Goal: Transaction & Acquisition: Purchase product/service

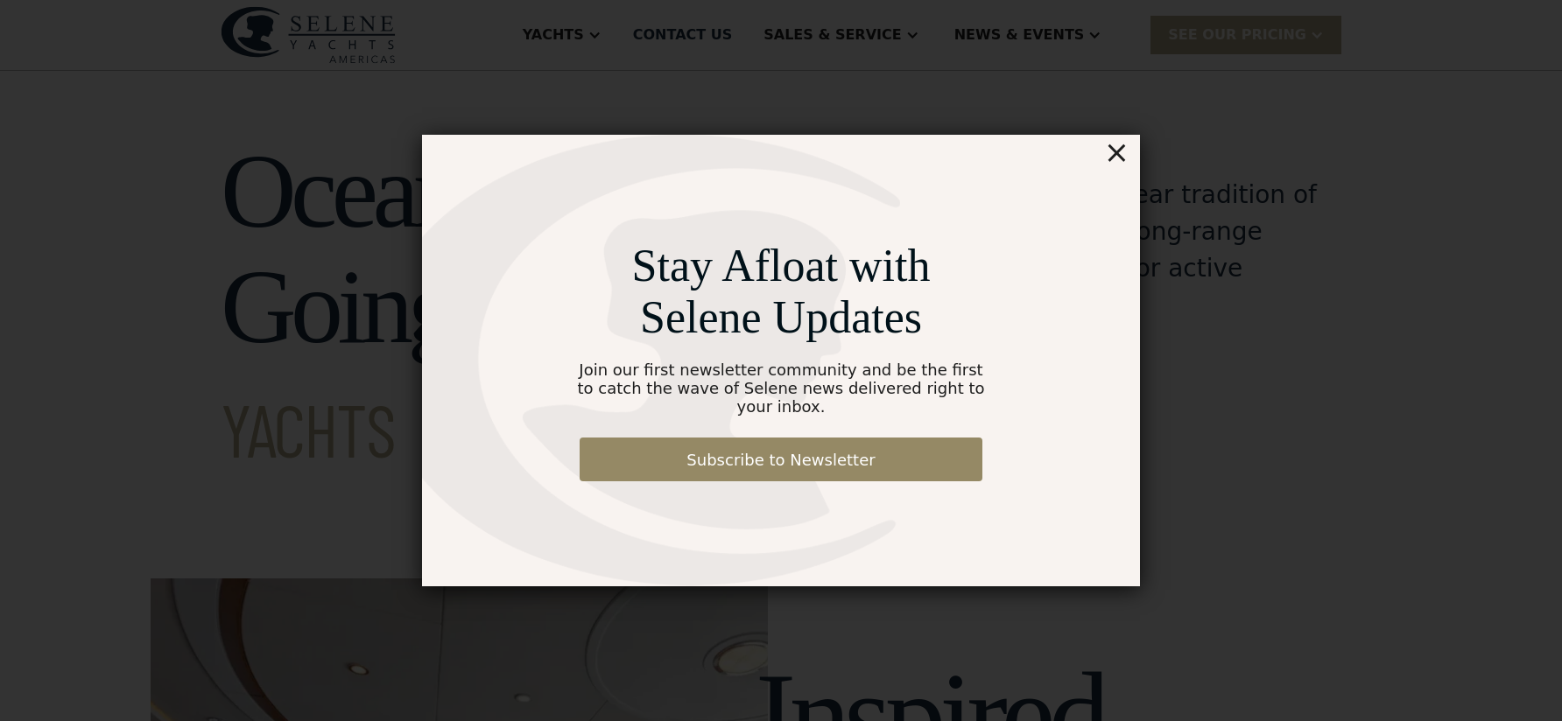
click at [1118, 161] on div "×" at bounding box center [1116, 152] width 25 height 35
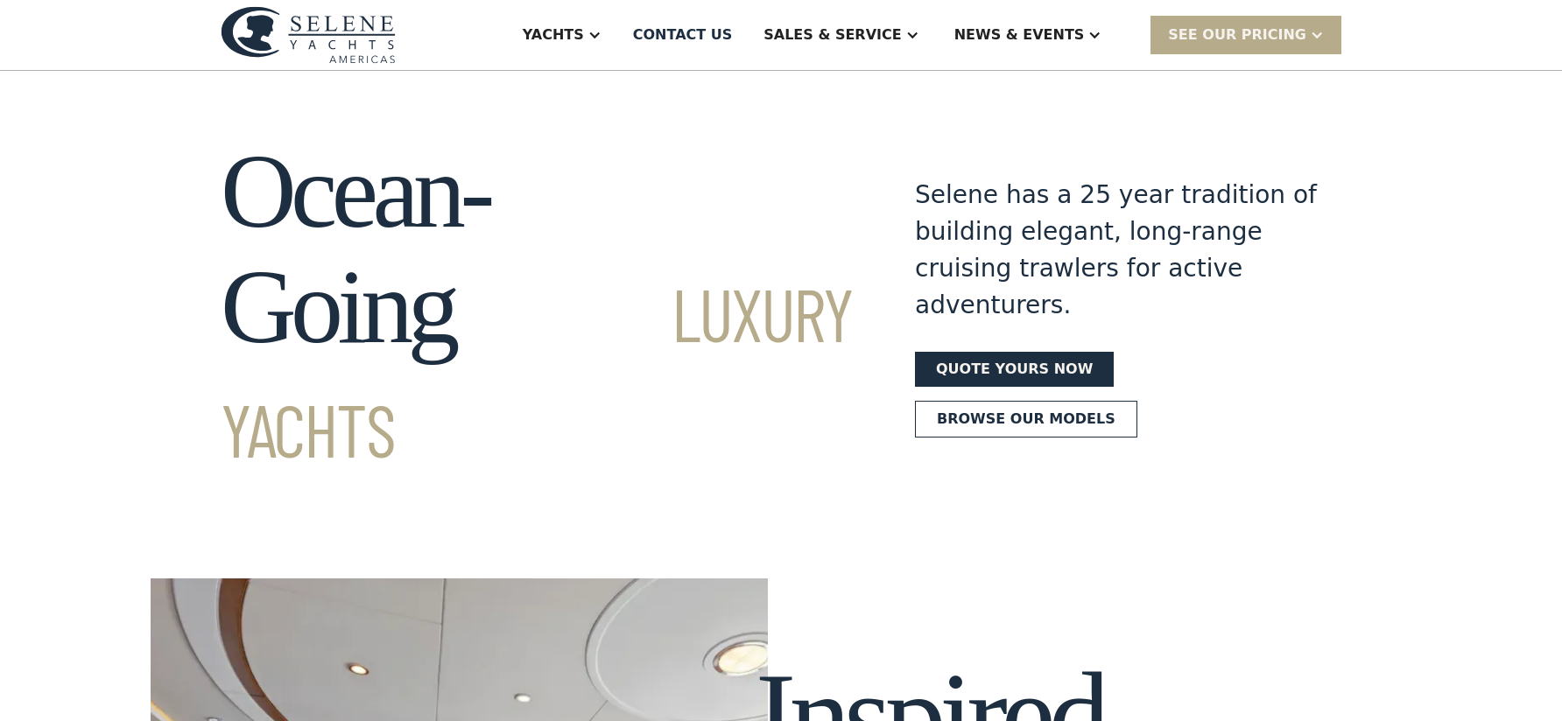
click at [990, 352] on link "Quote yours now" at bounding box center [1014, 369] width 199 height 35
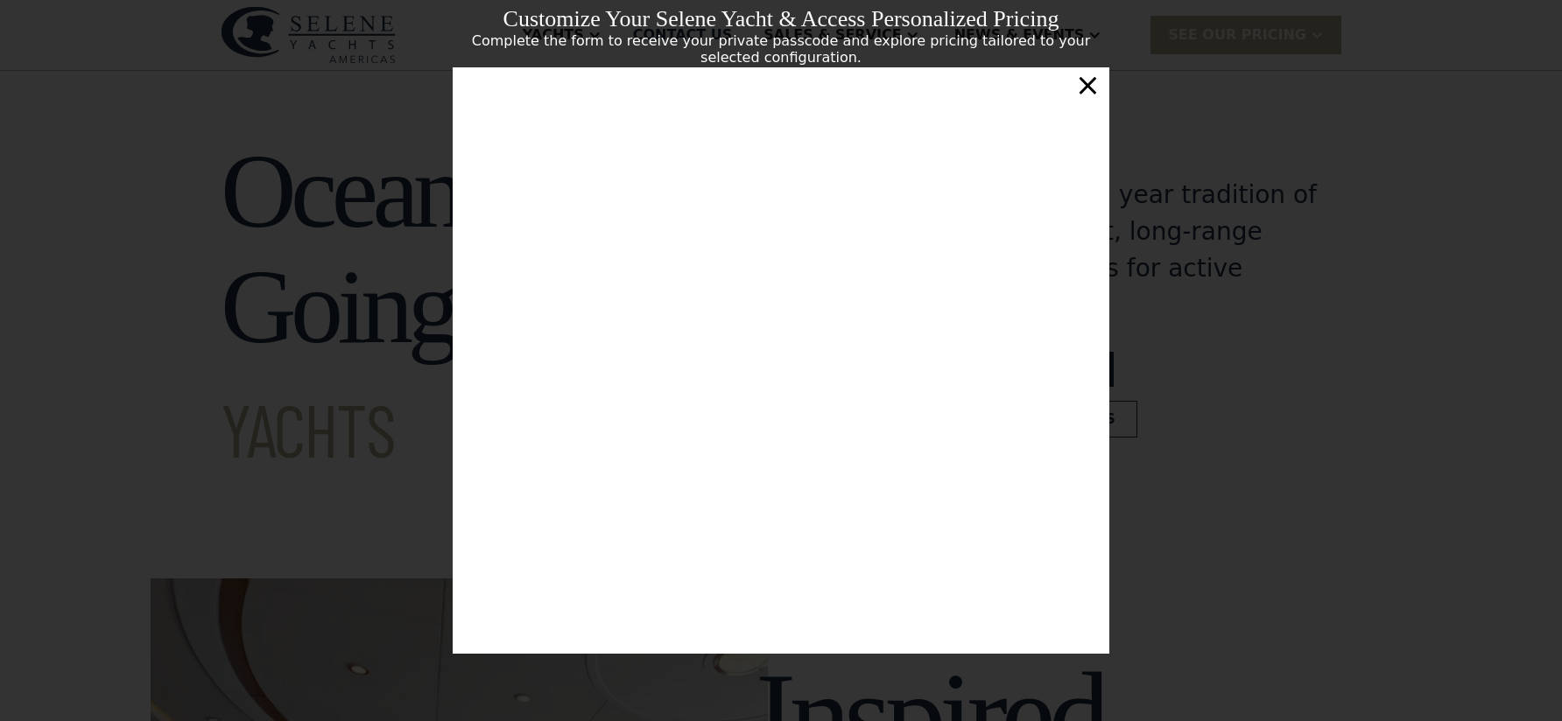
scroll to position [28, 0]
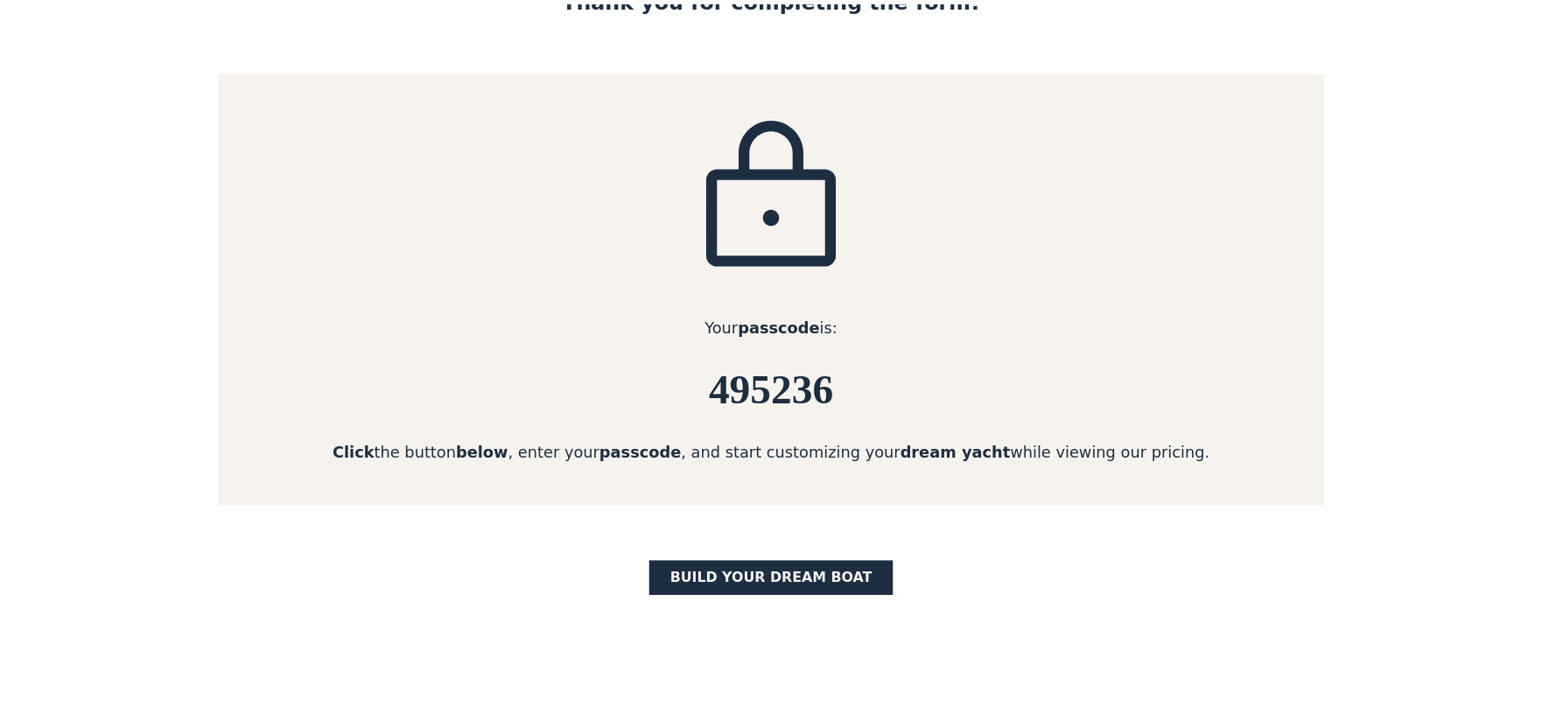
scroll to position [219, 0]
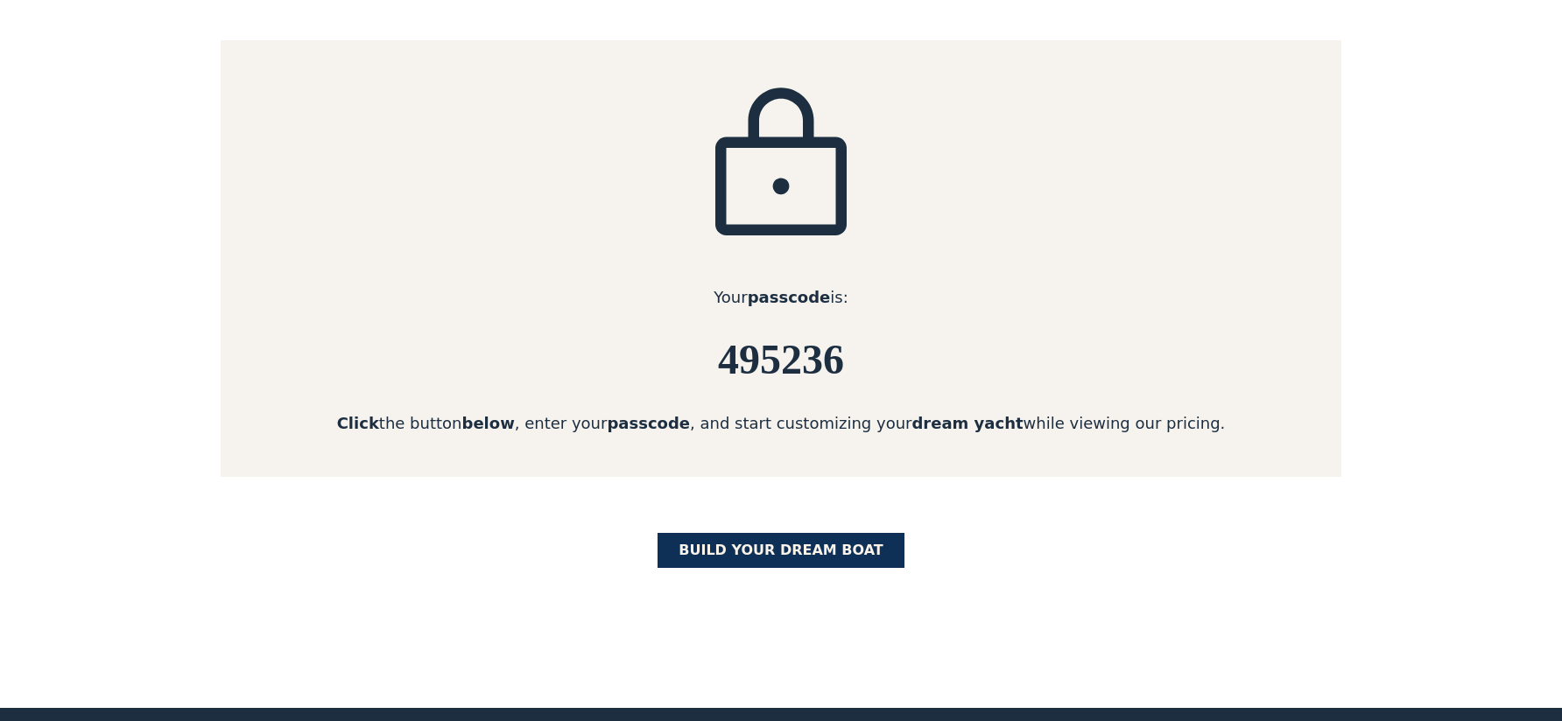
click at [756, 555] on link "BUILD yOUR dream boat" at bounding box center [780, 550] width 247 height 35
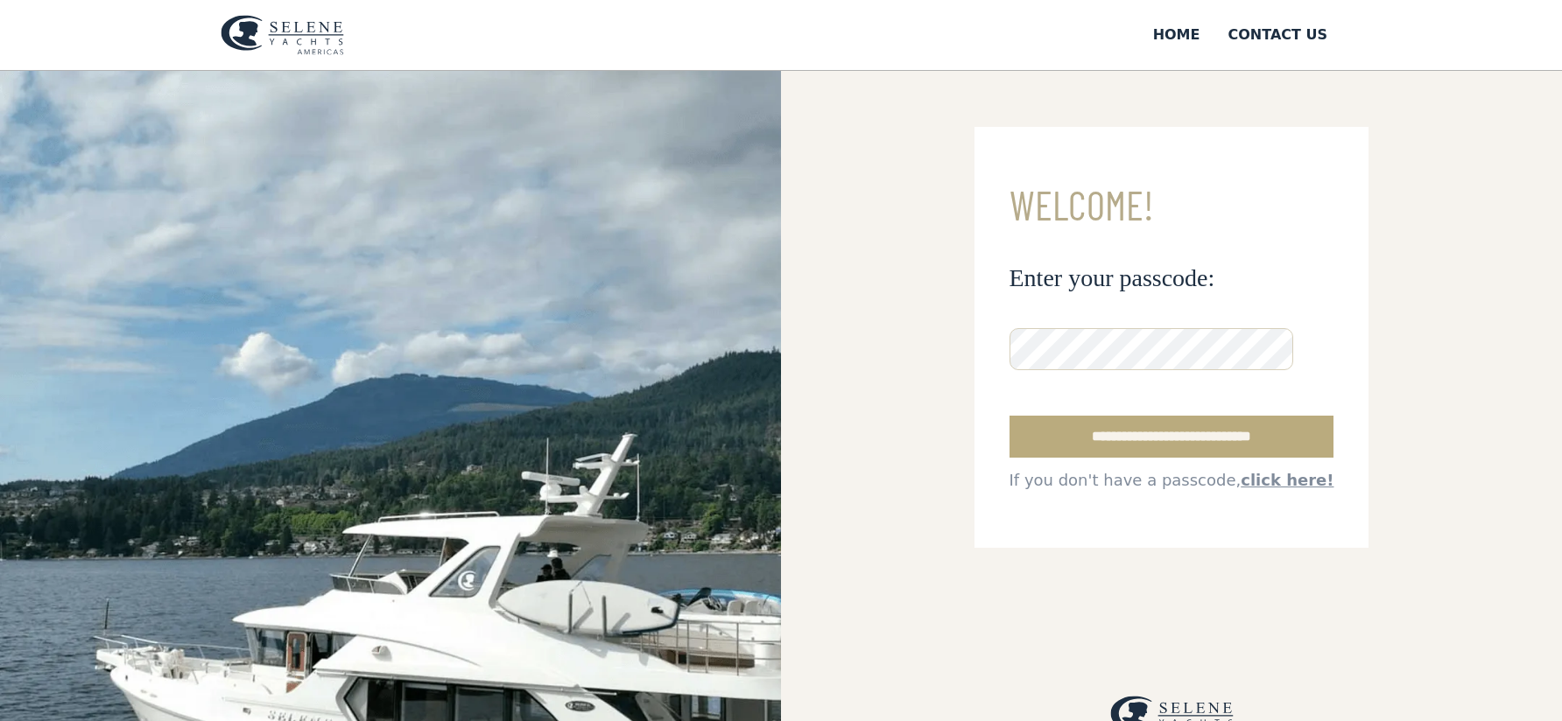
click at [1160, 432] on input "**********" at bounding box center [1171, 437] width 325 height 42
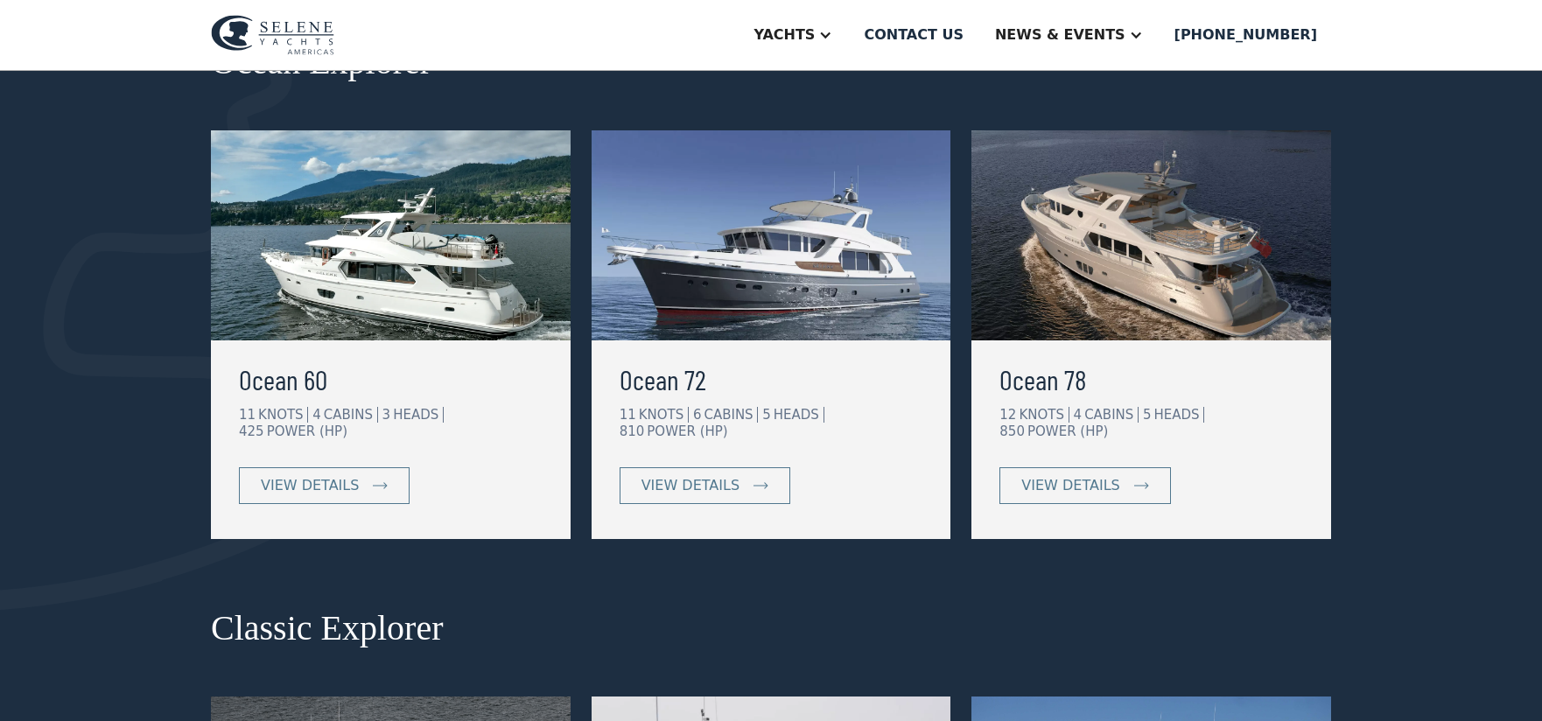
scroll to position [336, 0]
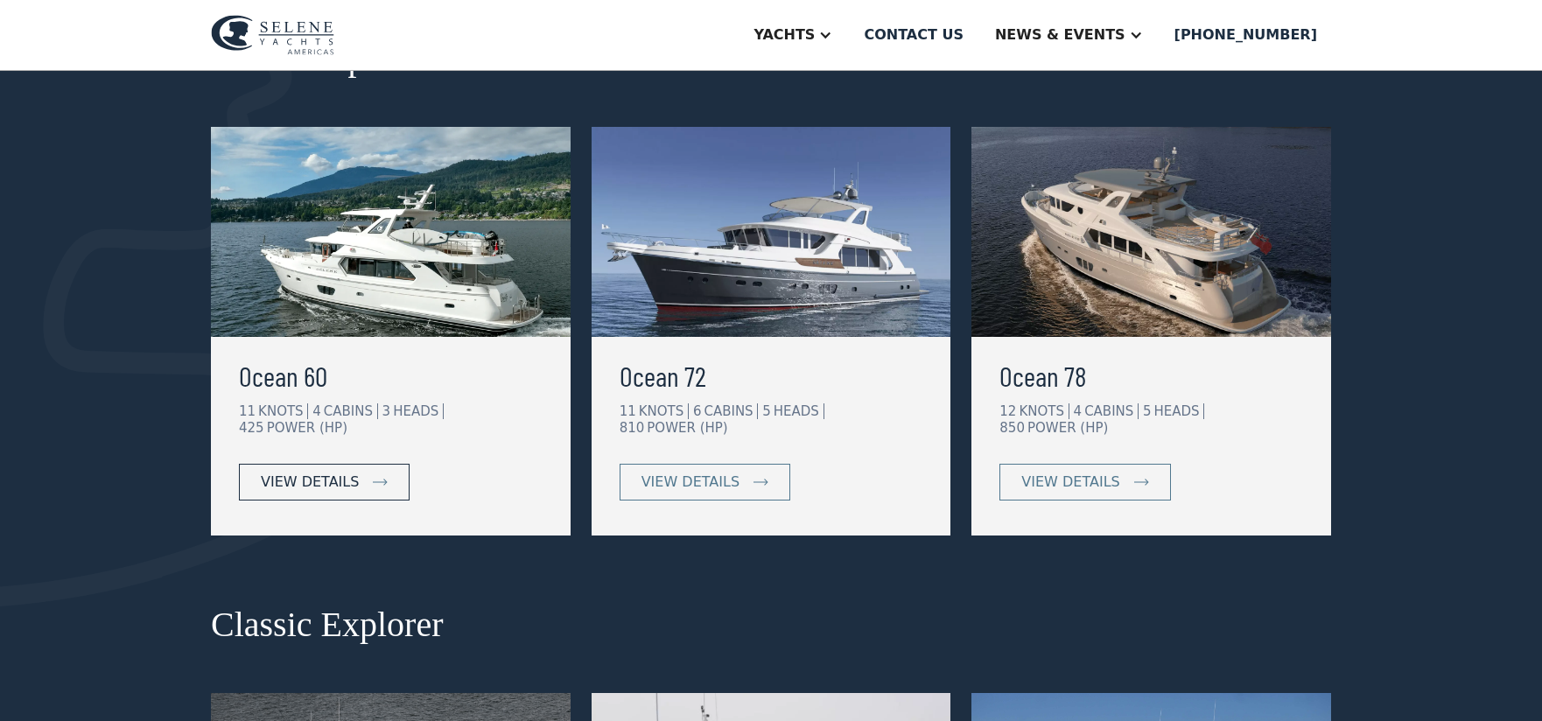
click at [301, 472] on div "view details" at bounding box center [310, 482] width 98 height 21
click at [324, 472] on div "view details" at bounding box center [310, 482] width 98 height 21
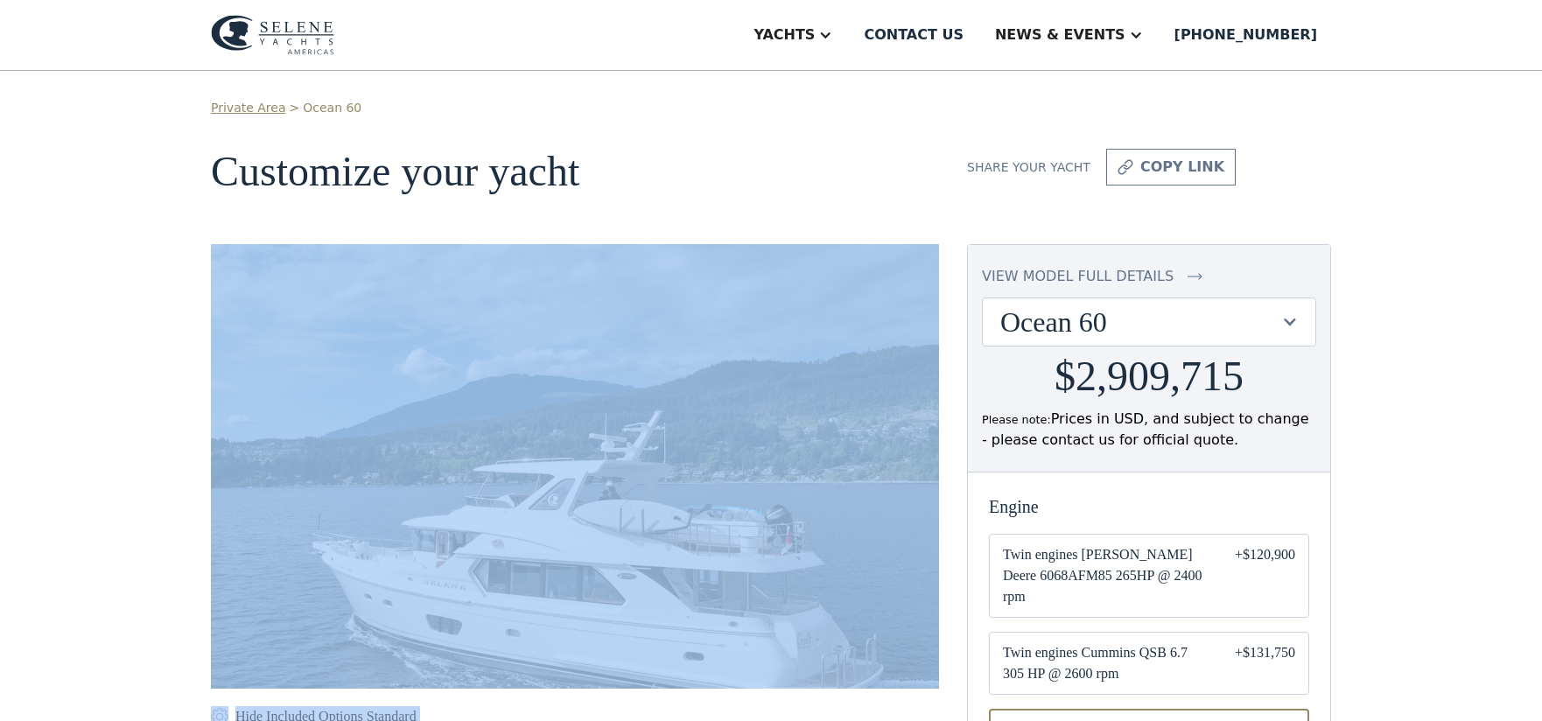
drag, startPoint x: 1534, startPoint y: 166, endPoint x: 1526, endPoint y: 202, distance: 36.9
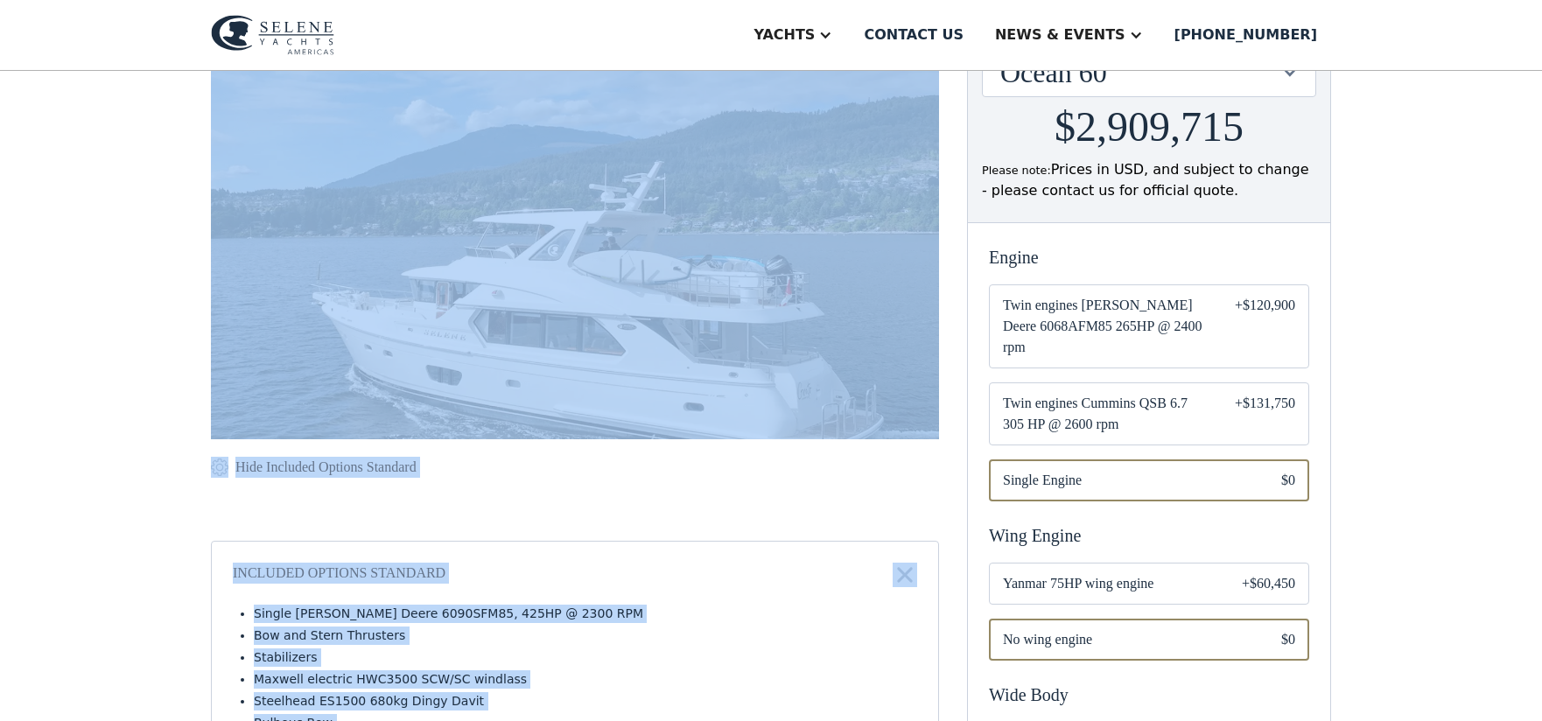
scroll to position [259, 0]
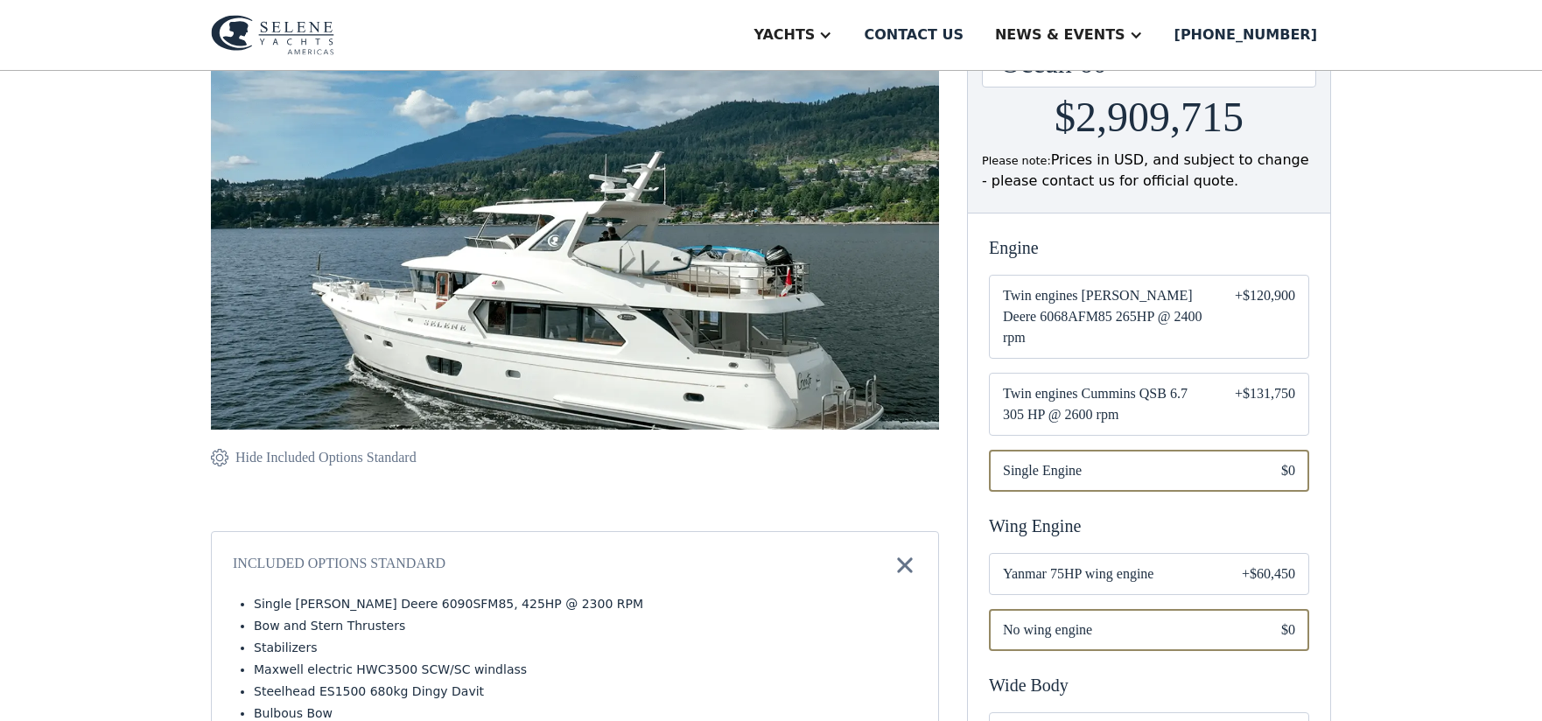
click at [1042, 383] on span "Twin engines Cummins QSB 6.7 305 HP @ 2600 rpm" at bounding box center [1105, 404] width 204 height 42
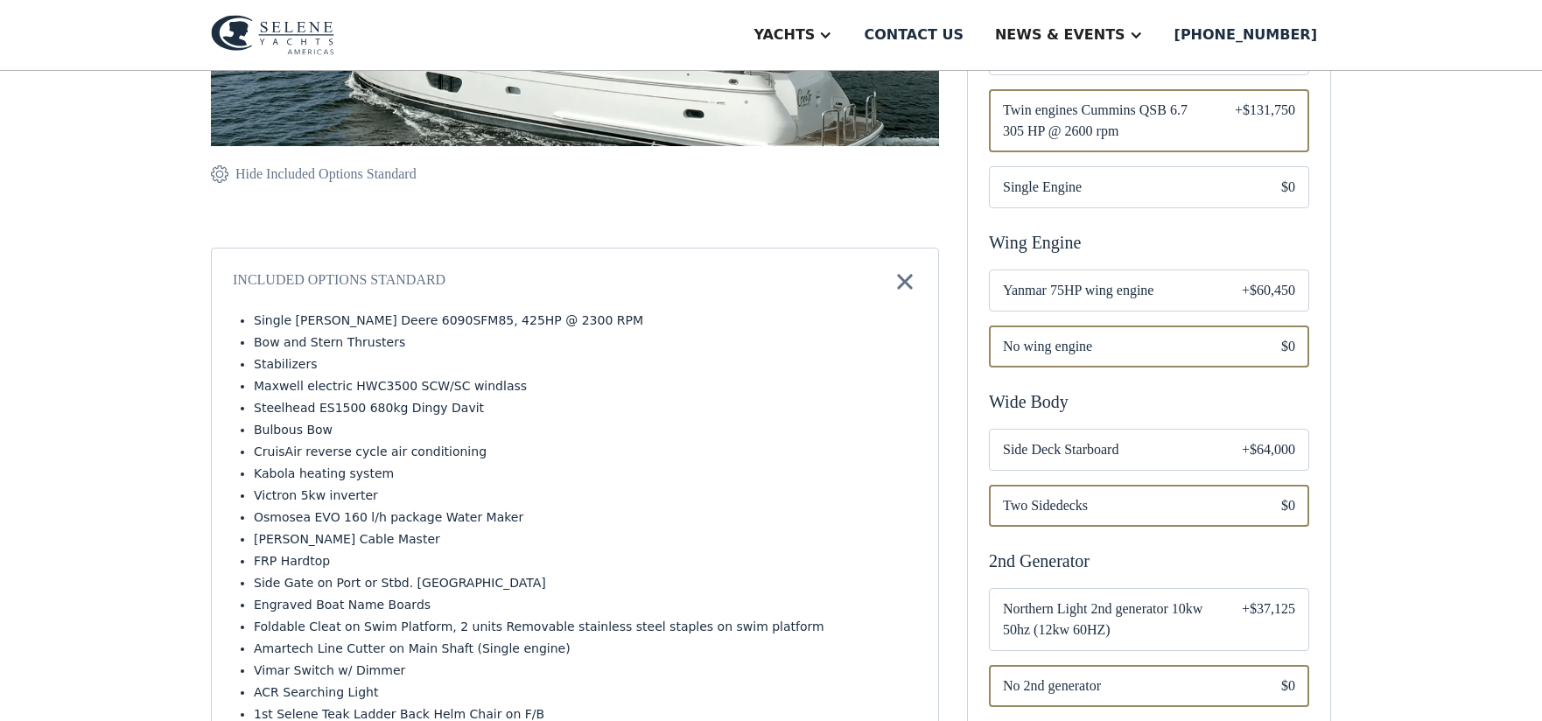
scroll to position [552, 0]
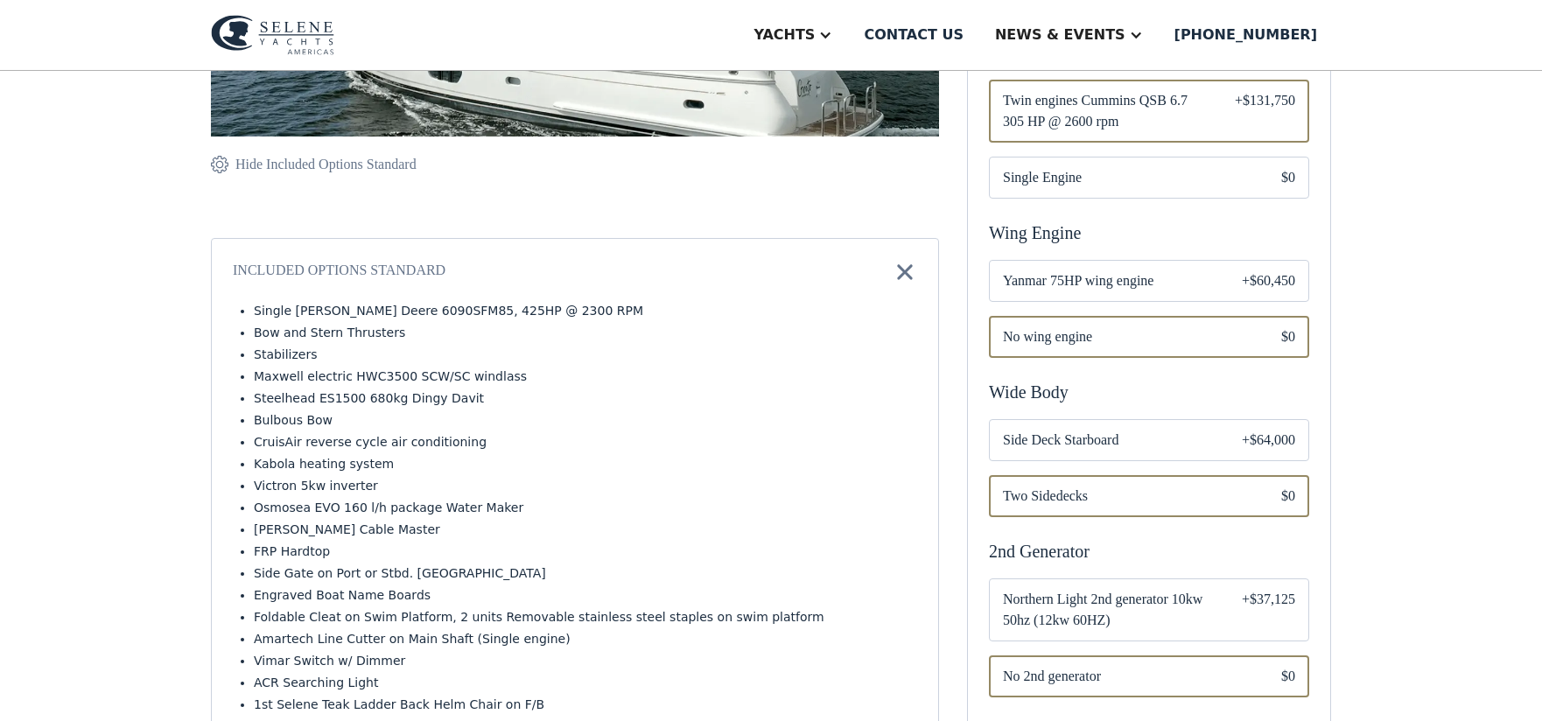
click at [1099, 589] on span "Northern Light 2nd generator 10kw 50hz (12kw 60HZ)" at bounding box center [1108, 610] width 211 height 42
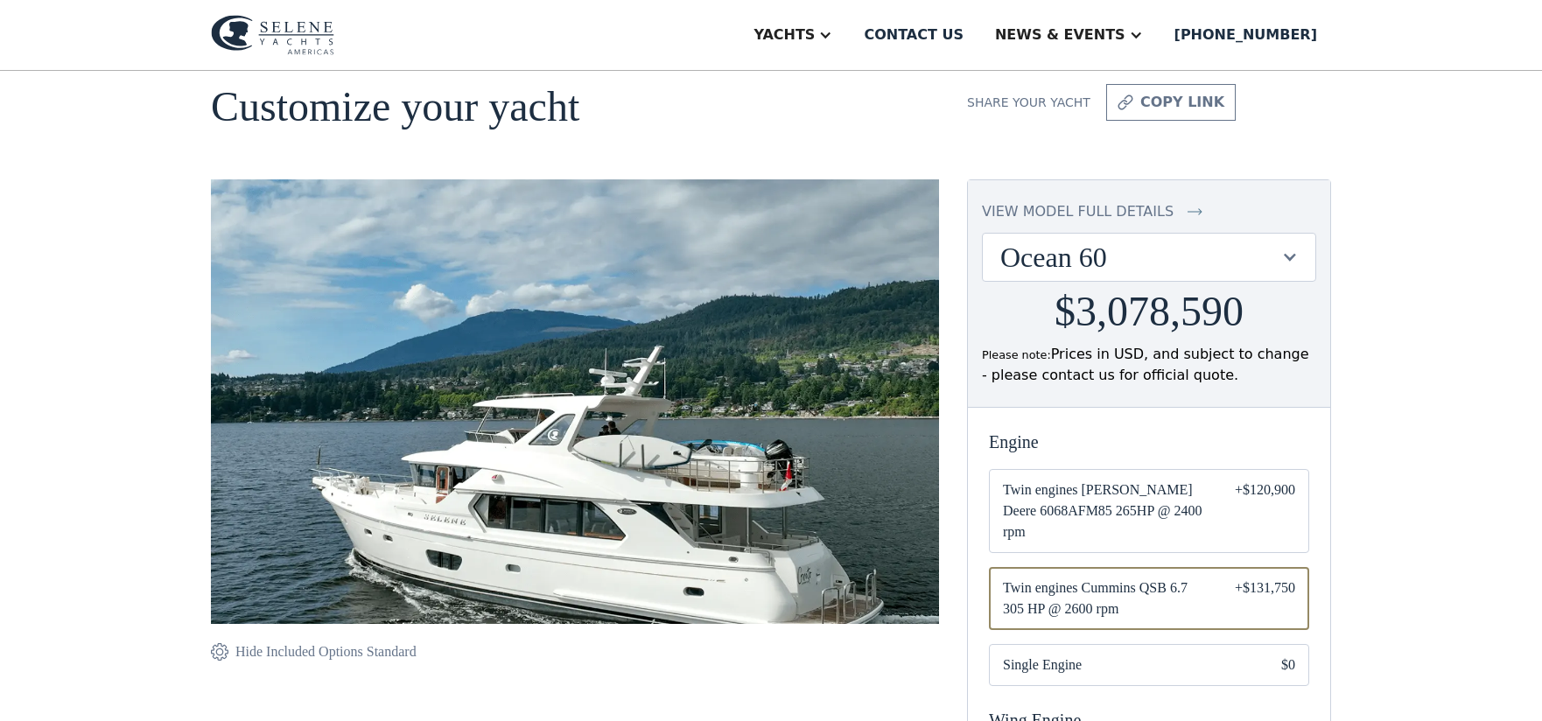
scroll to position [31, 0]
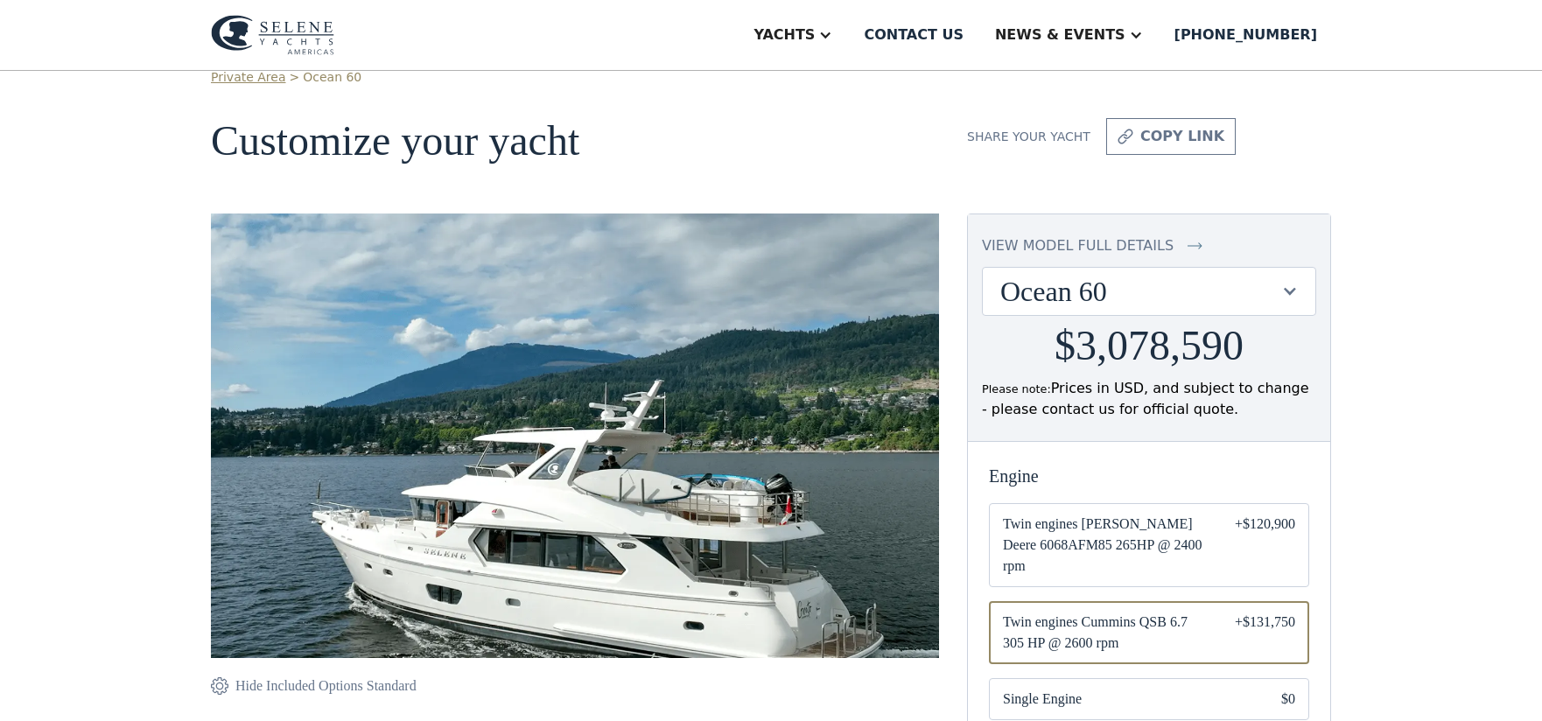
click at [1288, 291] on div at bounding box center [1289, 291] width 17 height 17
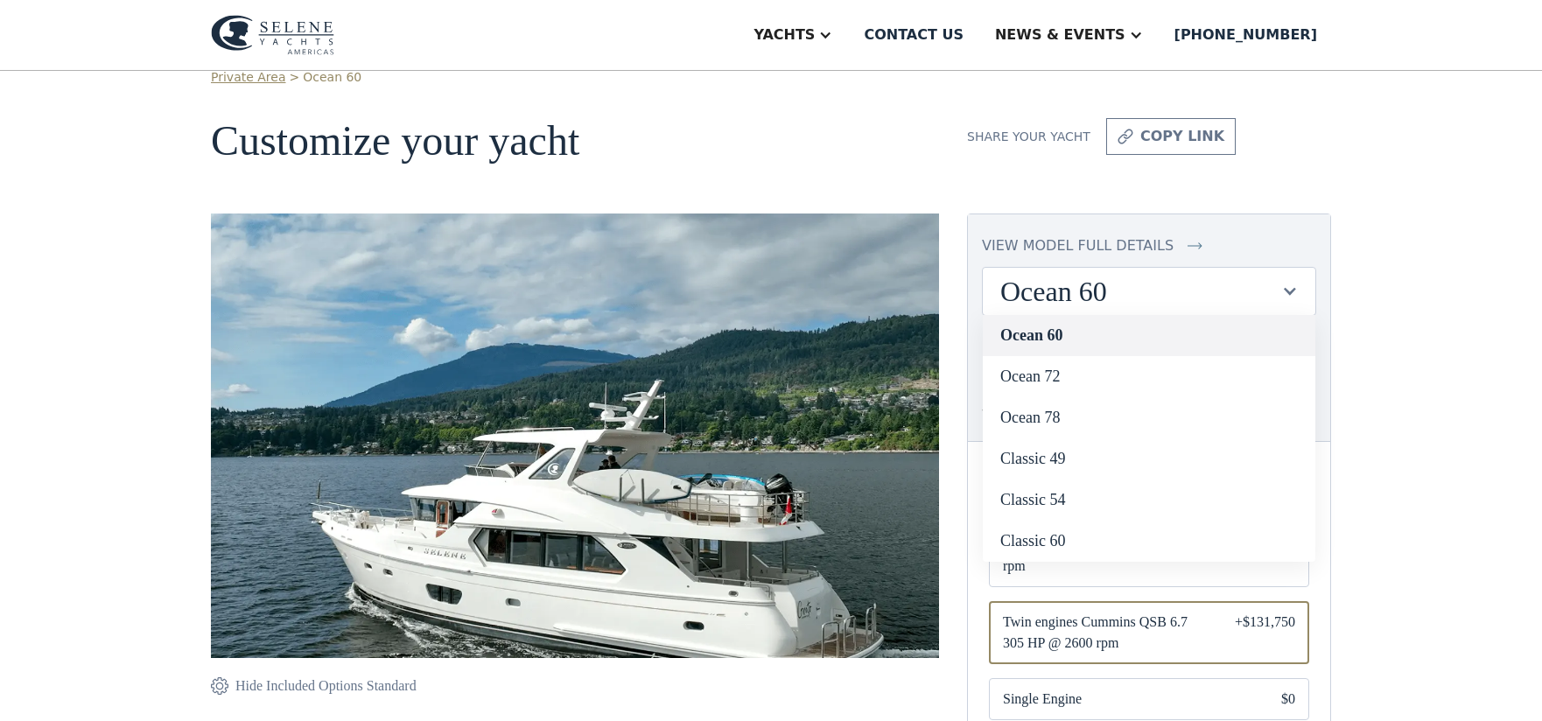
click at [1039, 328] on link "Ocean 60" at bounding box center [1149, 335] width 333 height 41
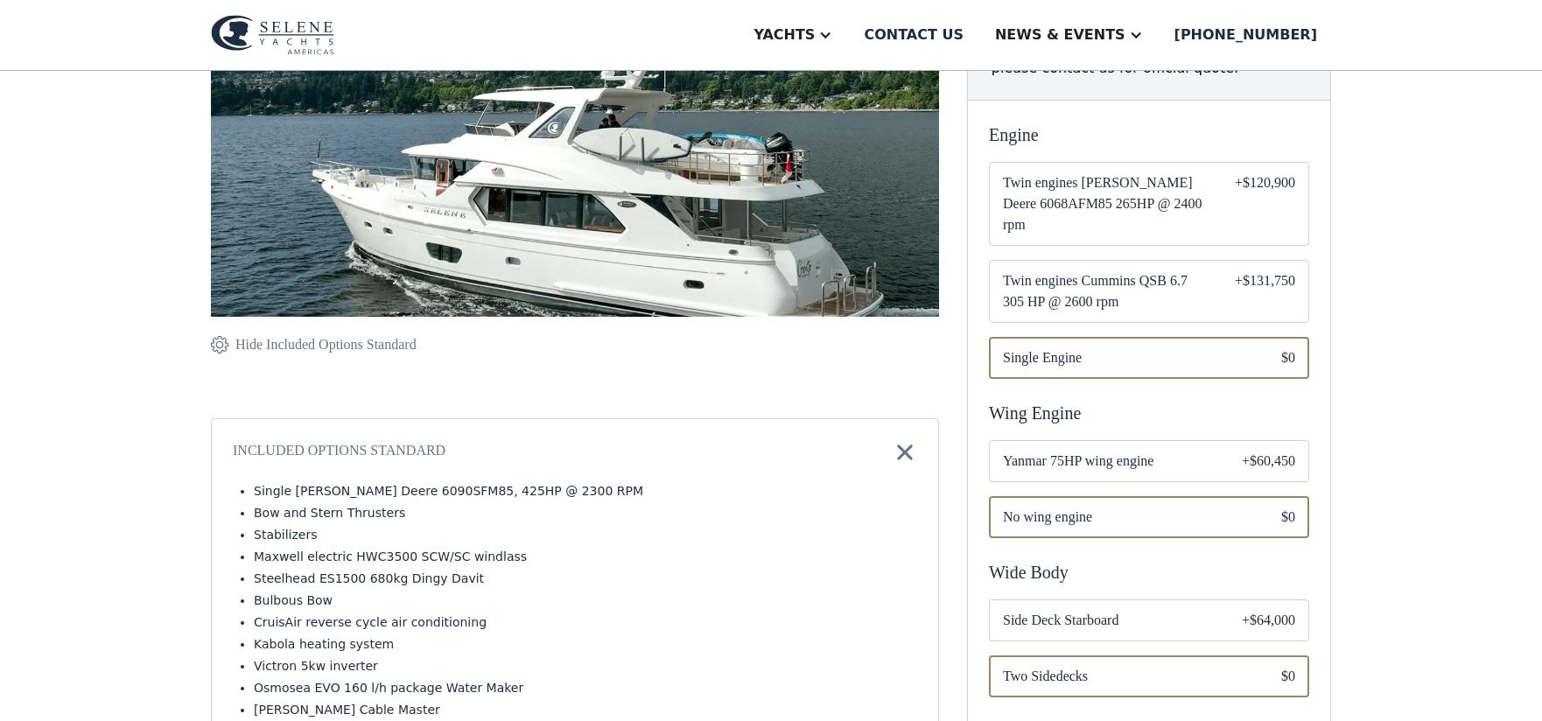
scroll to position [348, 0]
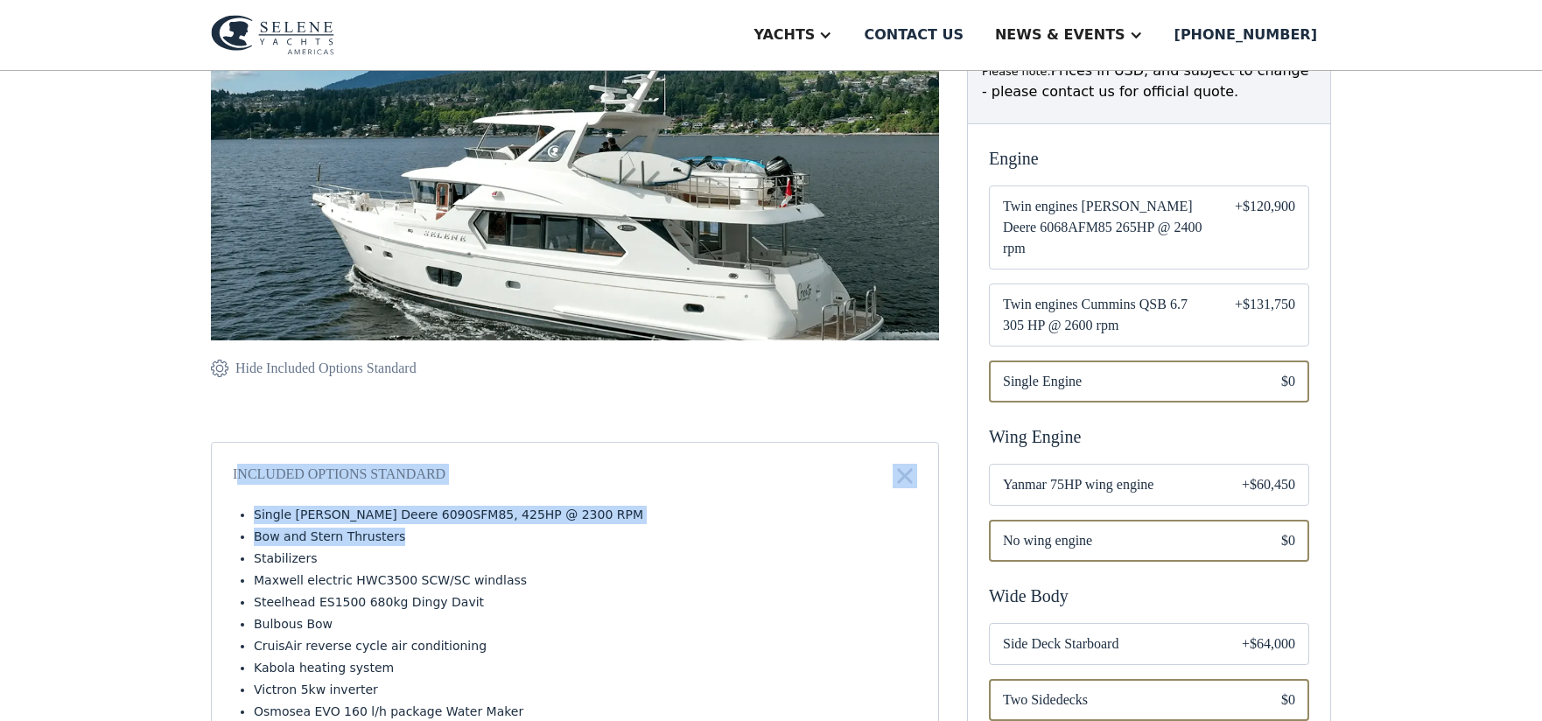
drag, startPoint x: 235, startPoint y: 467, endPoint x: 670, endPoint y: 534, distance: 439.2
click at [221, 368] on img at bounding box center [220, 368] width 18 height 21
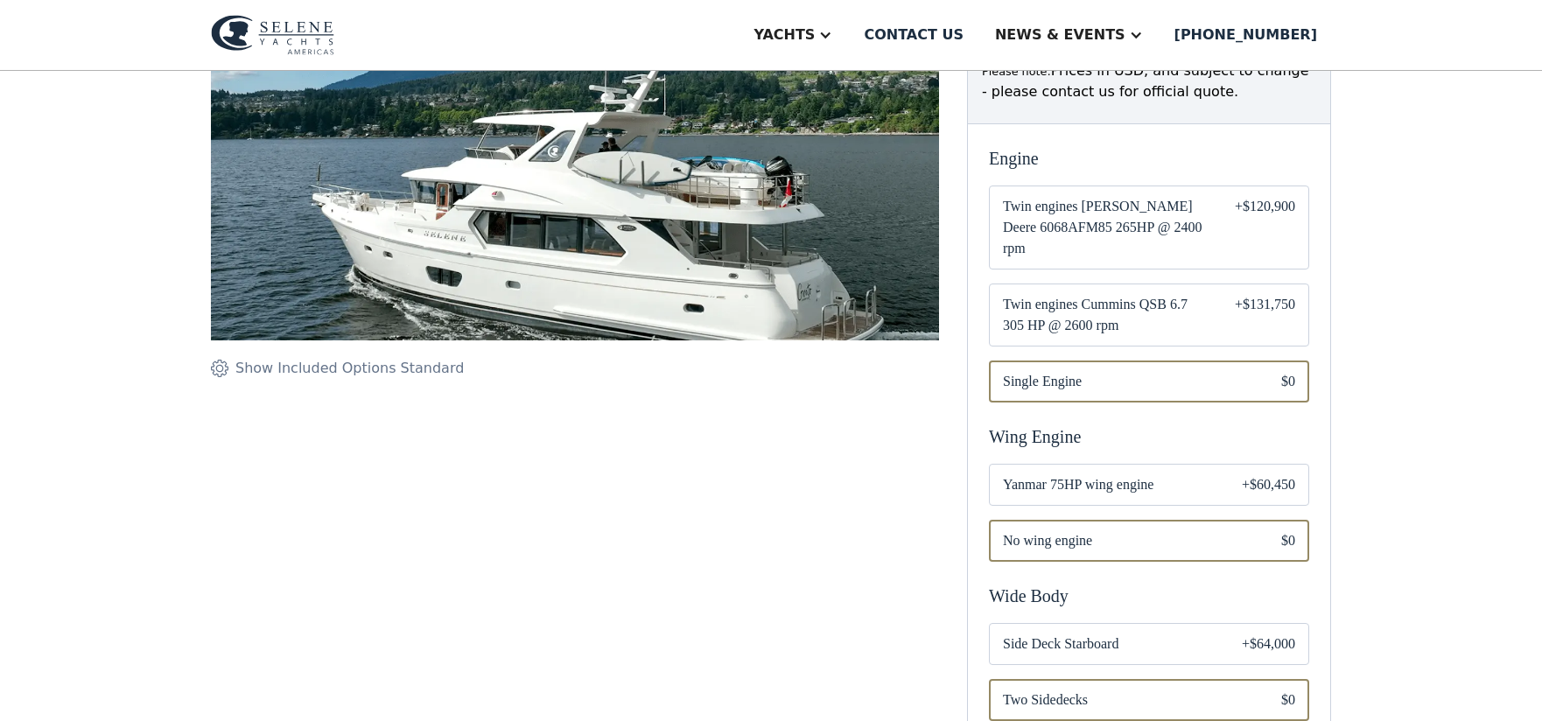
click at [221, 368] on img at bounding box center [220, 368] width 18 height 21
